Goal: Information Seeking & Learning: Learn about a topic

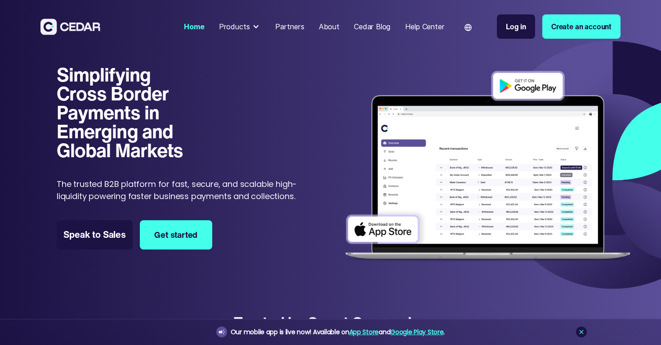
click at [371, 27] on div "Cedar Blog" at bounding box center [372, 26] width 36 height 11
click at [332, 26] on div "About" at bounding box center [329, 26] width 21 height 11
click at [246, 28] on div "Products" at bounding box center [234, 26] width 31 height 11
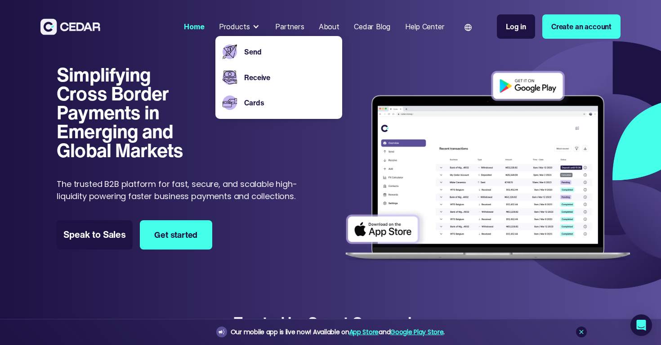
click at [246, 28] on div "Products" at bounding box center [234, 26] width 31 height 11
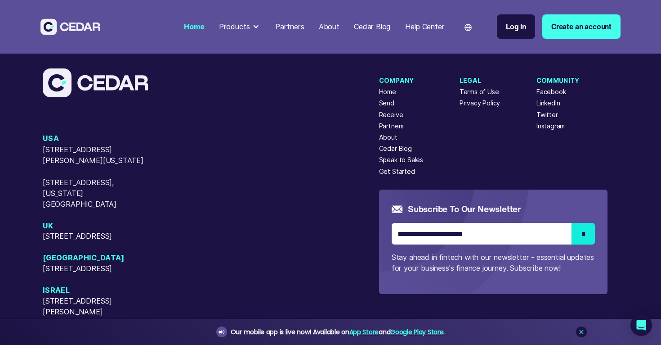
scroll to position [3733, 0]
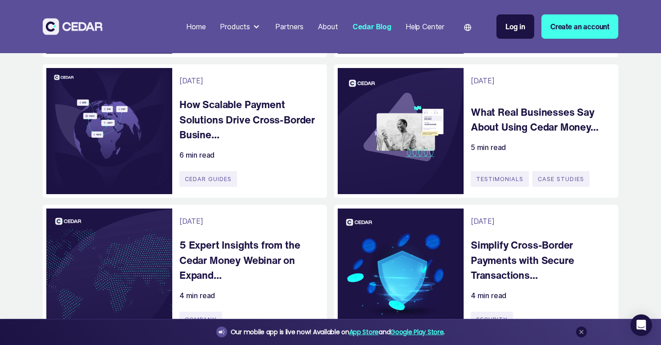
scroll to position [519, 0]
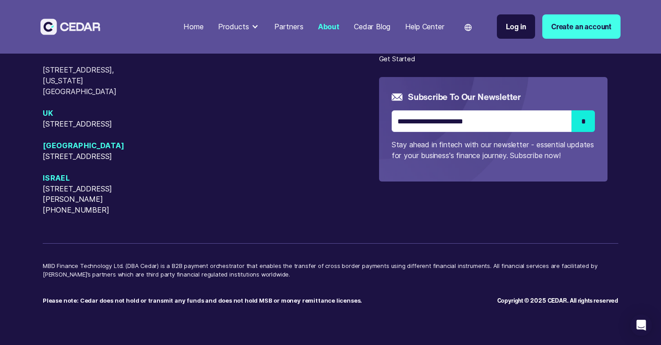
scroll to position [2416, 0]
click at [371, 27] on div "Cedar Blog" at bounding box center [372, 26] width 36 height 11
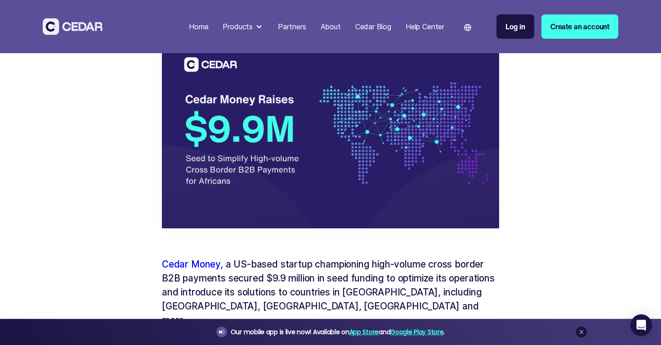
scroll to position [386, 0]
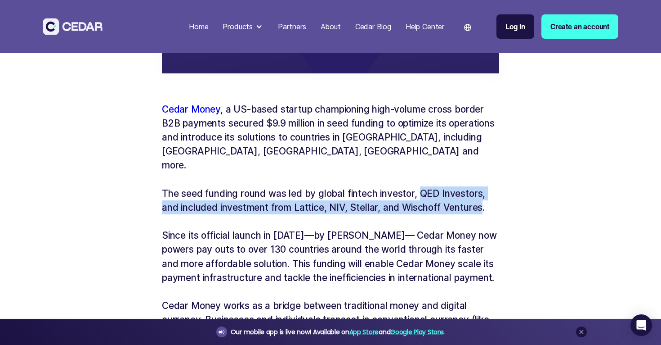
drag, startPoint x: 482, startPoint y: 193, endPoint x: 423, endPoint y: 180, distance: 60.4
click at [423, 186] on p "The seed funding round was led by global fintech investor, QED Investors, and i…" at bounding box center [330, 200] width 337 height 28
copy p "QED Investors, and included investment from Lattice, NIV, Stellar, and Wischoff…"
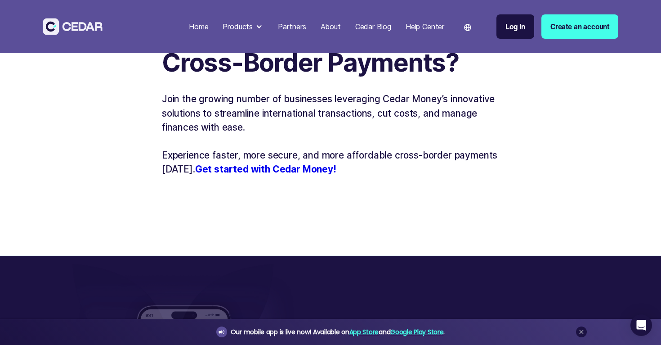
scroll to position [1521, 0]
